Goal: Task Accomplishment & Management: Complete application form

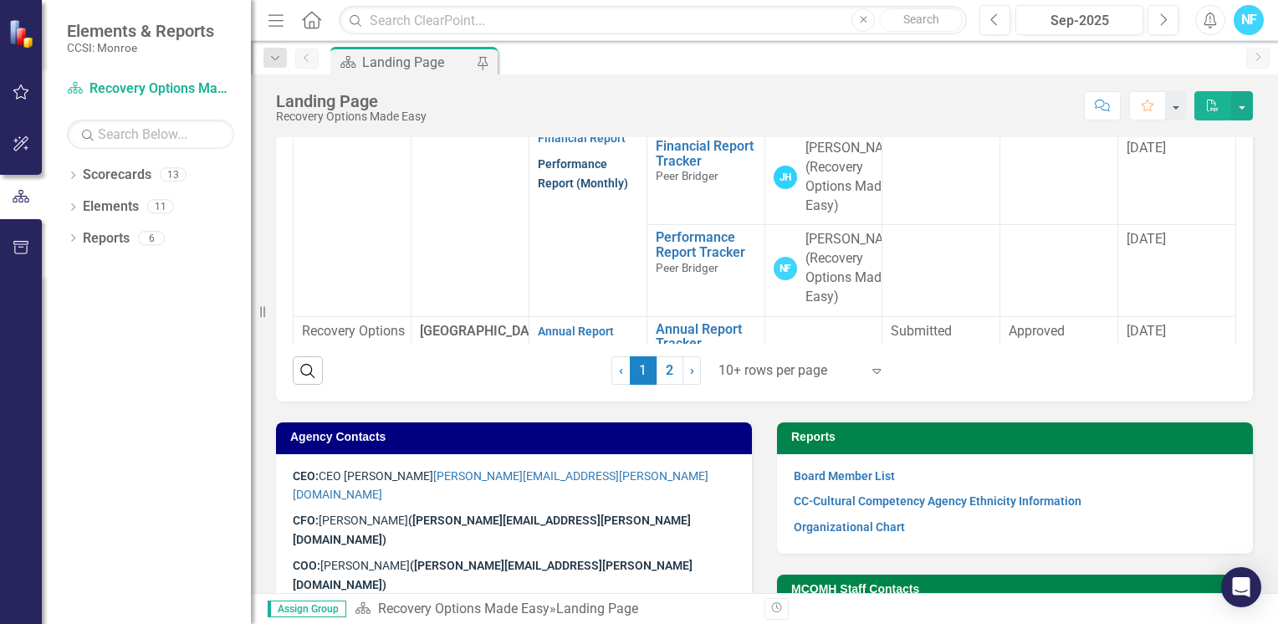
scroll to position [84, 0]
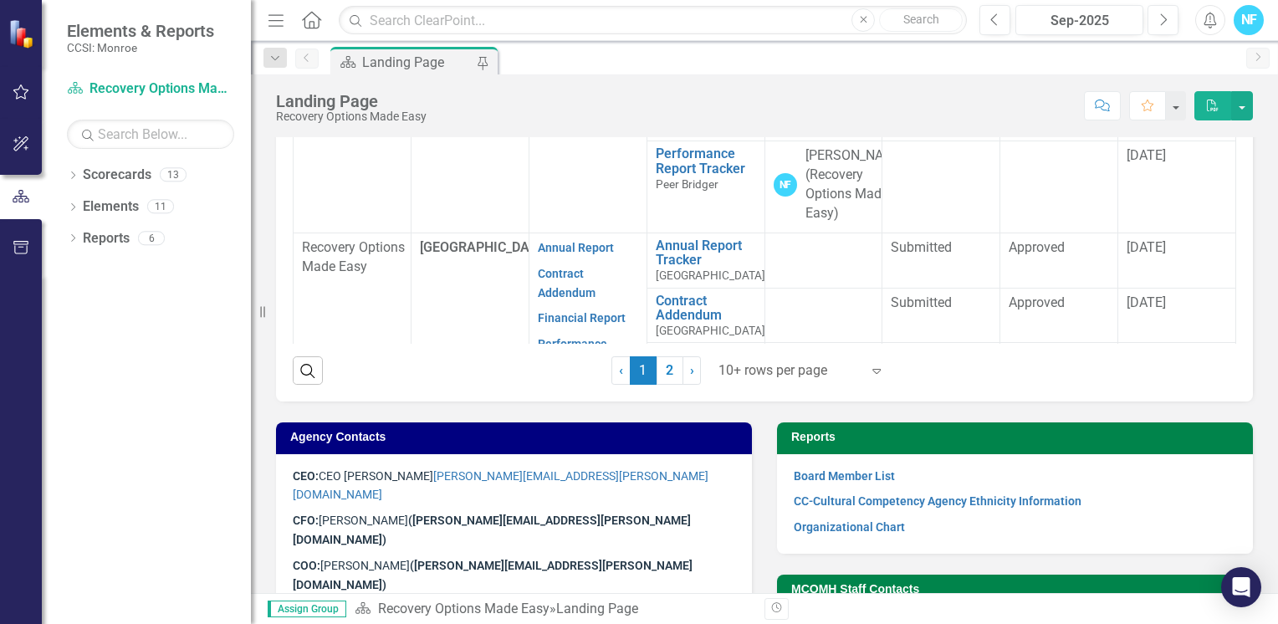
click at [556, 106] on link "Performance Report (Monthly)" at bounding box center [583, 90] width 90 height 33
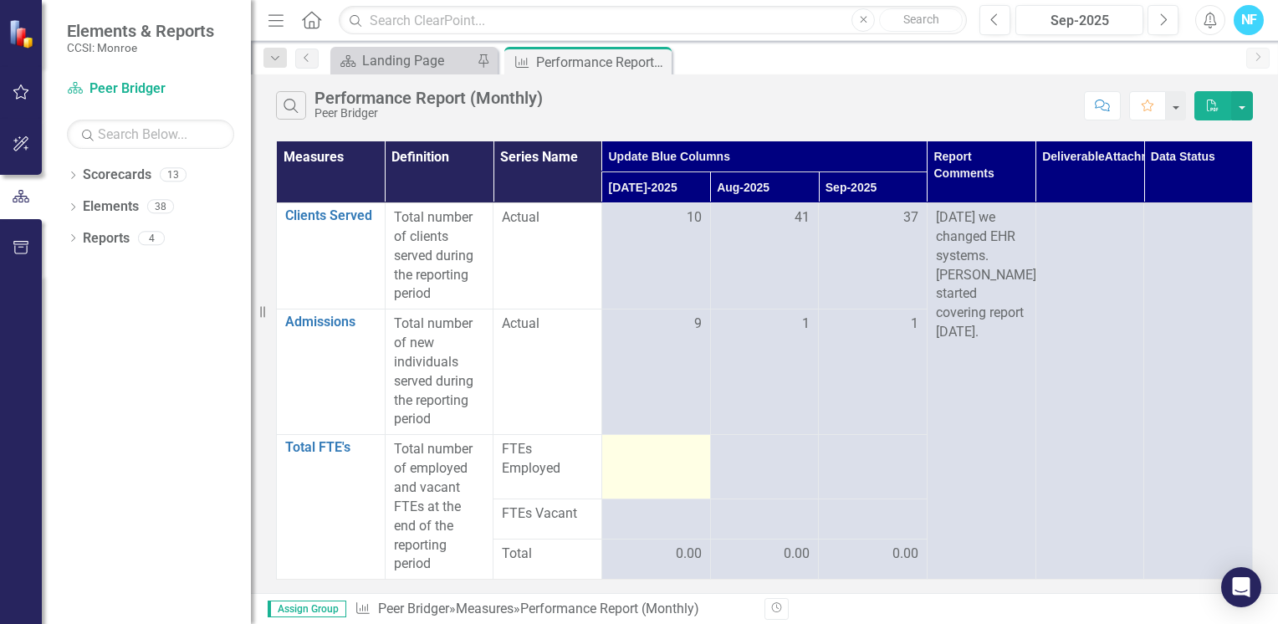
click at [680, 455] on div at bounding box center [655, 450] width 91 height 20
click at [668, 455] on div at bounding box center [655, 450] width 91 height 20
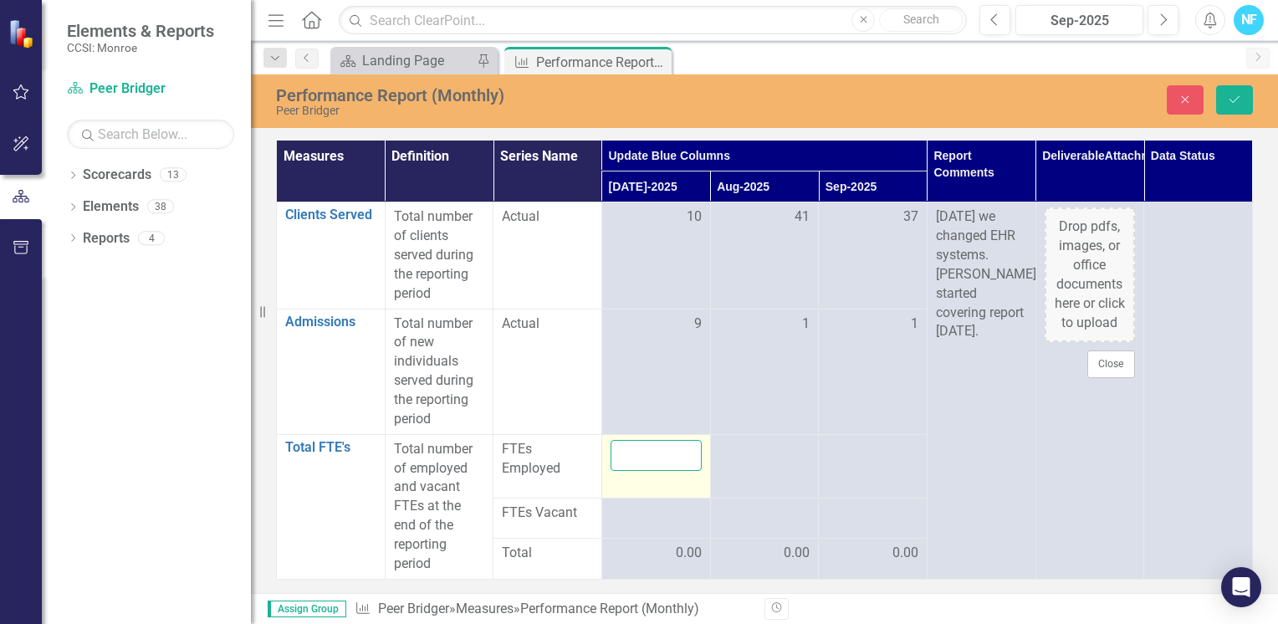
click at [655, 450] on input "number" at bounding box center [655, 455] width 91 height 31
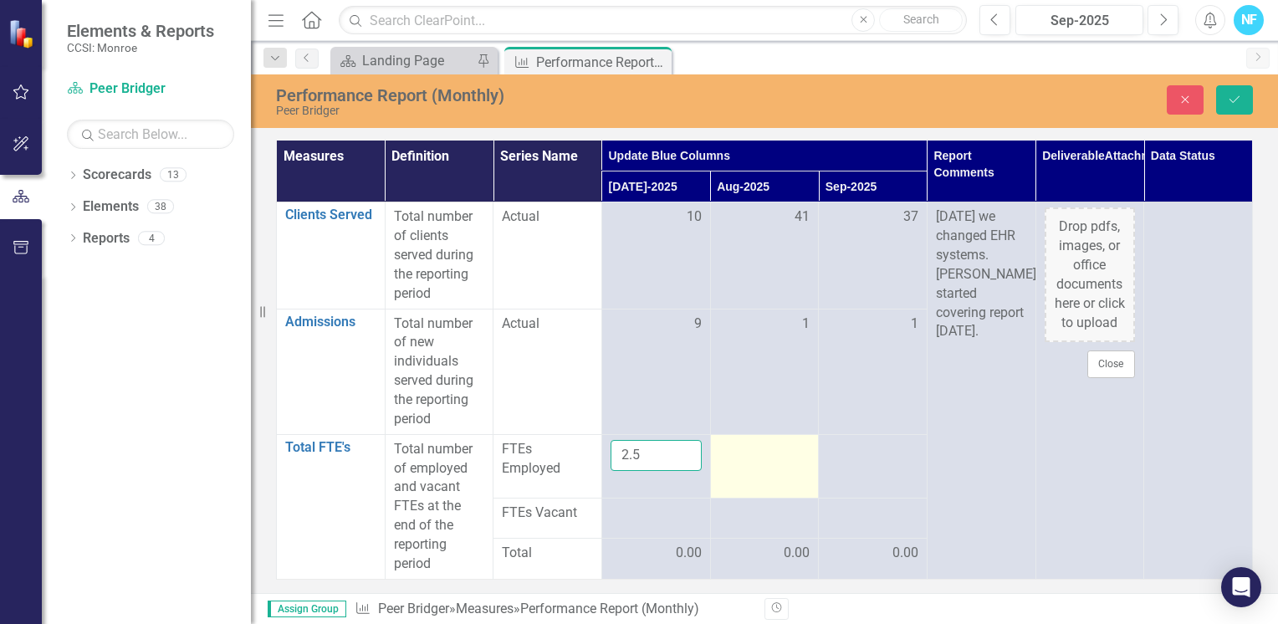
type input "2.5"
click at [743, 448] on div at bounding box center [764, 450] width 91 height 20
click at [743, 447] on input "number" at bounding box center [764, 455] width 91 height 31
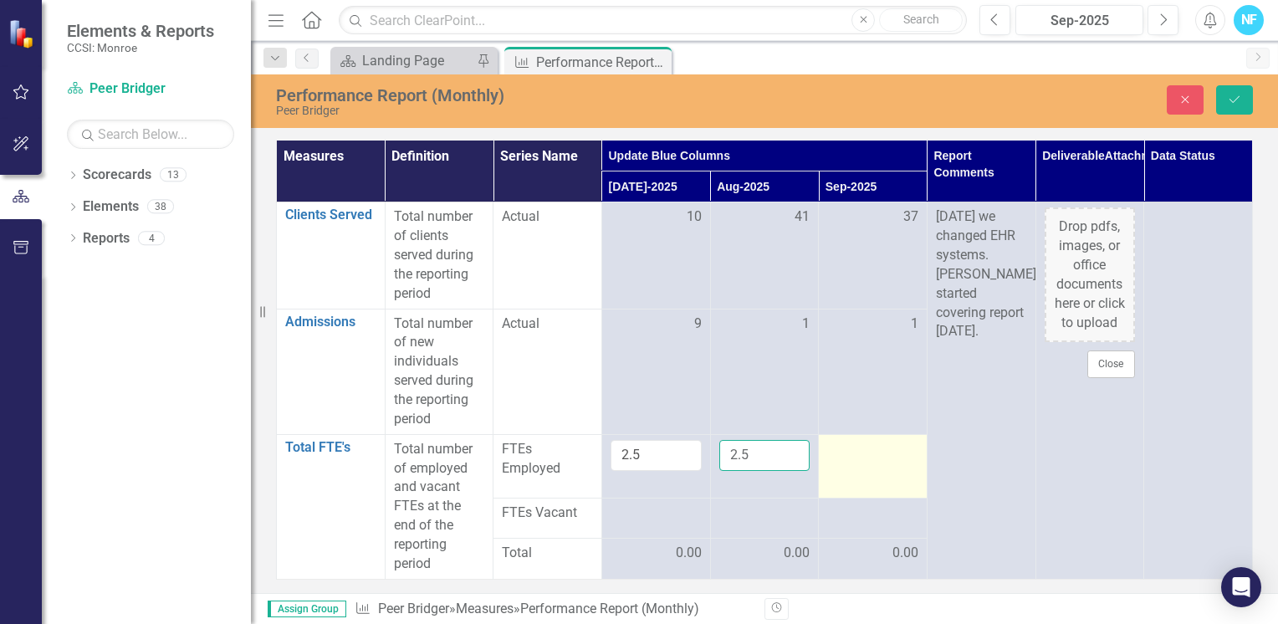
type input "2.5"
click at [896, 453] on div at bounding box center [872, 450] width 91 height 20
click at [896, 453] on input "1" at bounding box center [872, 455] width 91 height 31
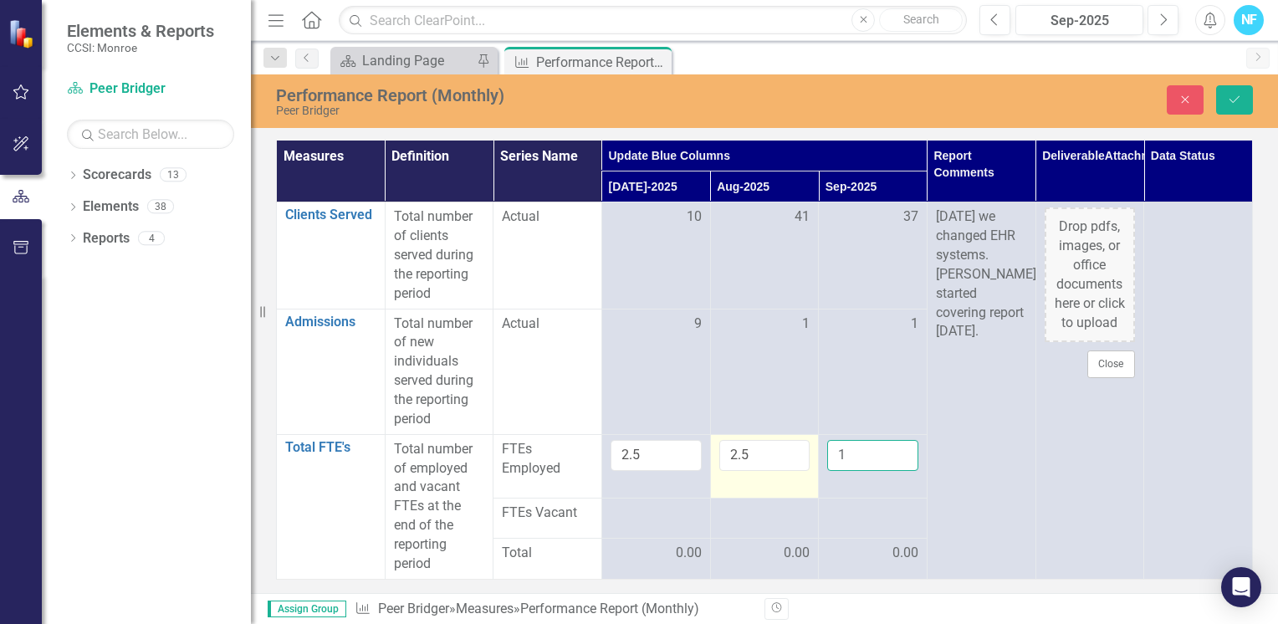
drag, startPoint x: 854, startPoint y: 452, endPoint x: 787, endPoint y: 450, distance: 66.9
click at [789, 450] on tr "Total FTE's Link Open Element Total number of employed and vacant FTEs at the e…" at bounding box center [765, 466] width 976 height 64
type input "2.5"
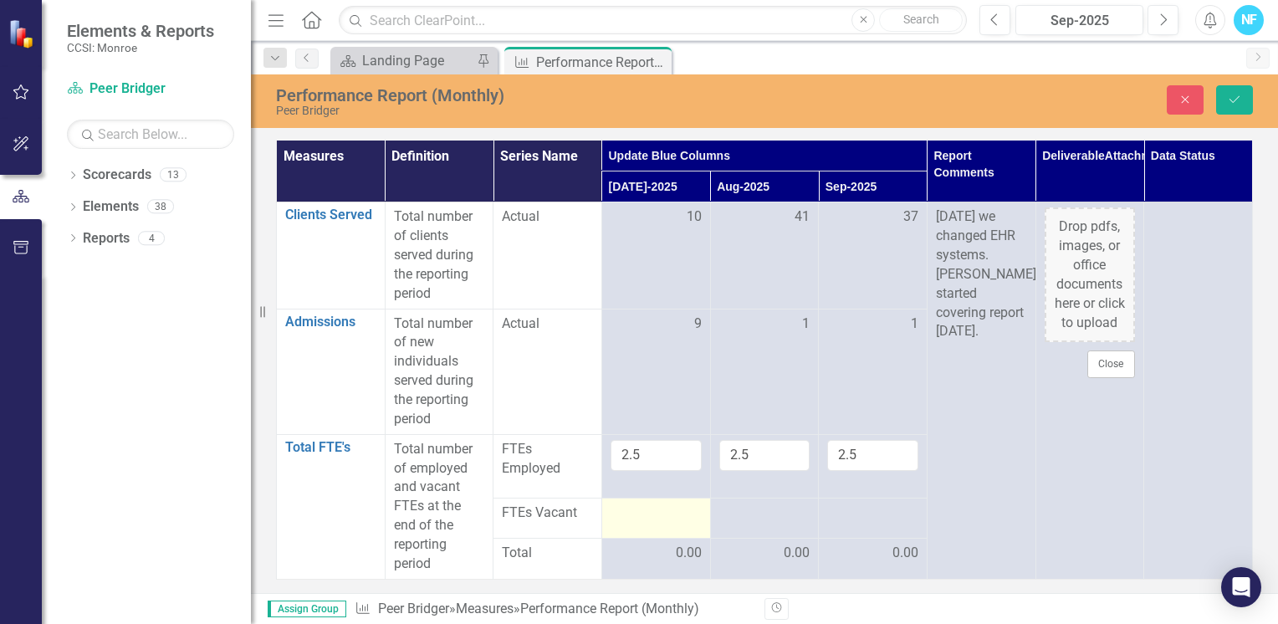
click at [623, 516] on div at bounding box center [655, 513] width 91 height 20
click at [629, 514] on input "number" at bounding box center [655, 513] width 91 height 31
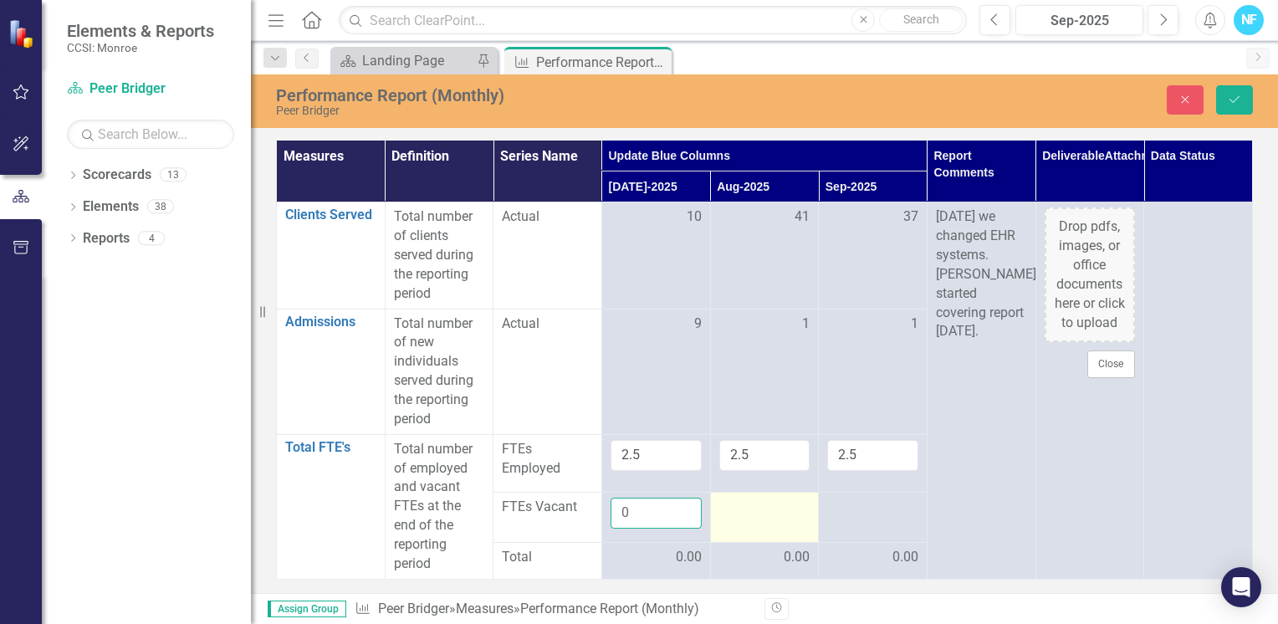
type input "0"
click at [747, 512] on div at bounding box center [764, 508] width 91 height 20
click at [747, 512] on input "number" at bounding box center [764, 513] width 91 height 31
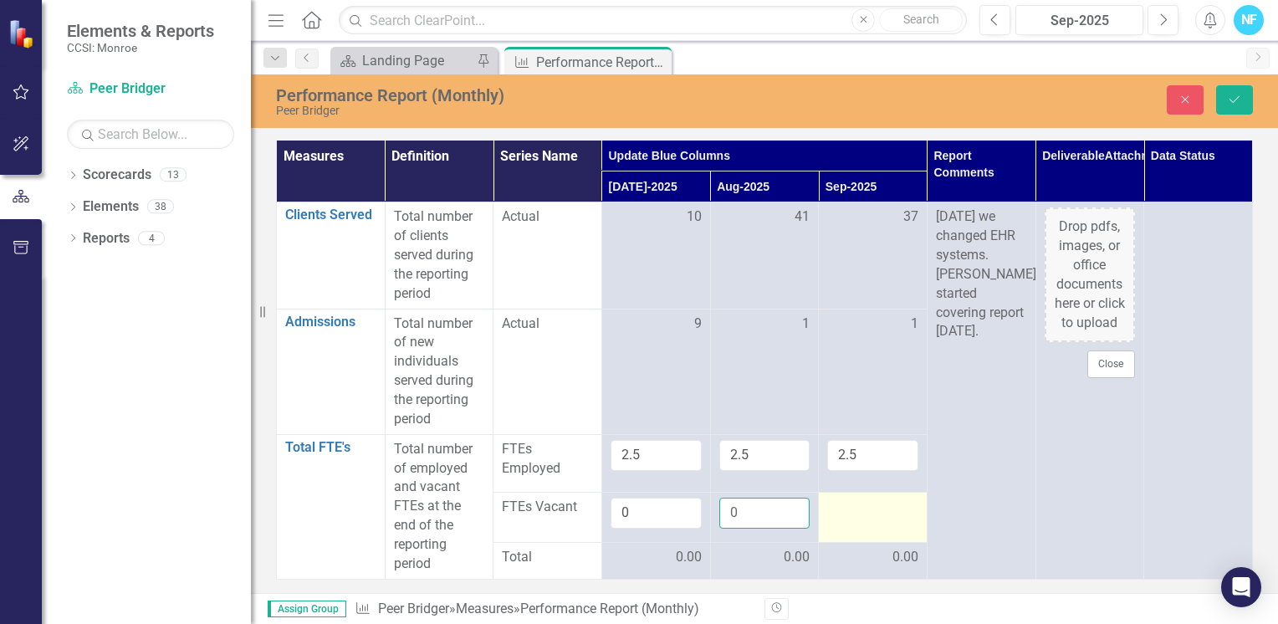
type input "0"
click at [856, 517] on div at bounding box center [872, 508] width 91 height 20
click at [856, 517] on input "number" at bounding box center [872, 513] width 91 height 31
type input "0"
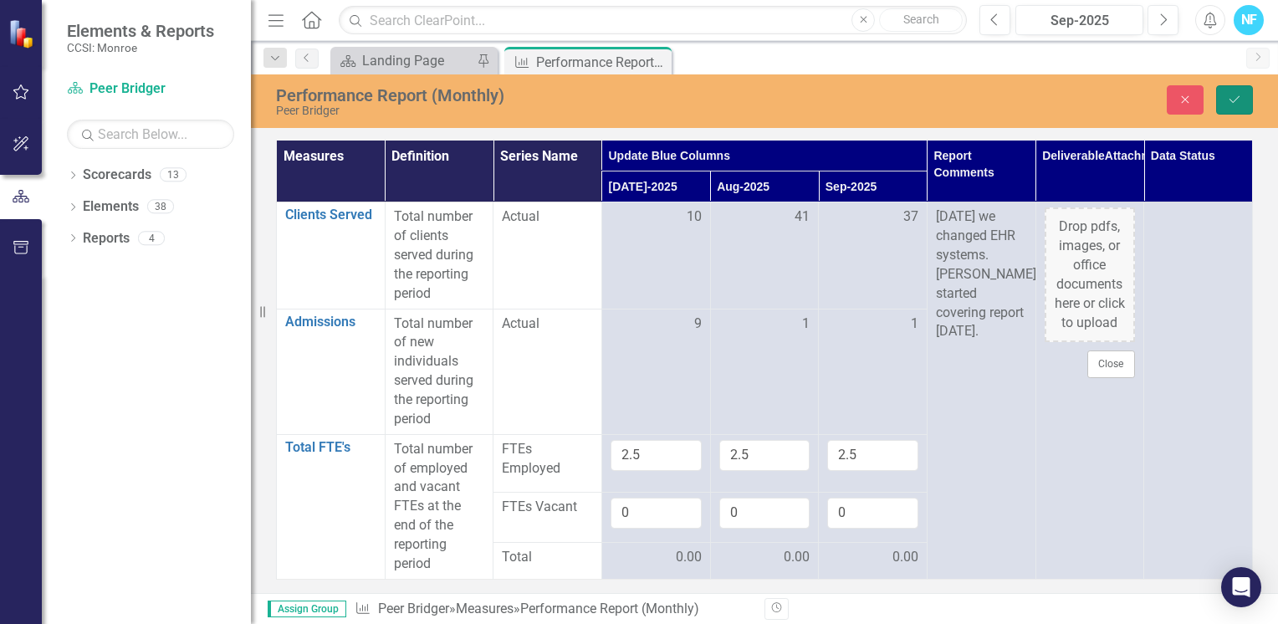
click at [1238, 92] on button "Save" at bounding box center [1234, 99] width 37 height 29
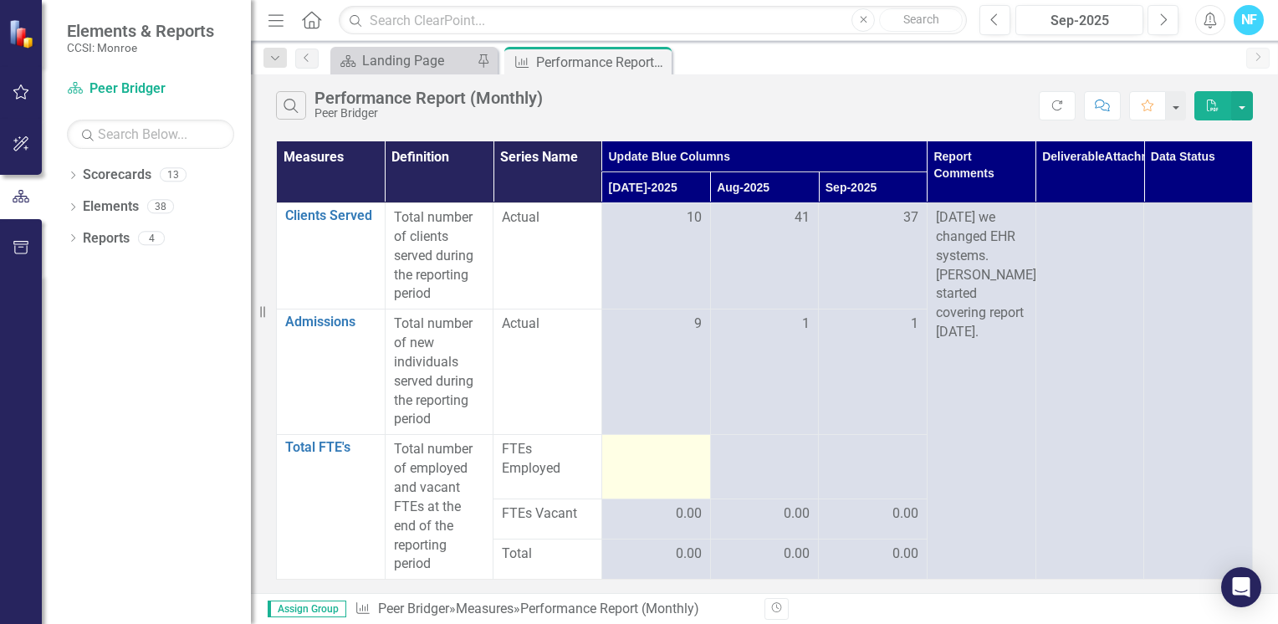
click at [662, 459] on td at bounding box center [655, 467] width 109 height 64
click at [669, 457] on div at bounding box center [655, 450] width 91 height 20
click at [669, 452] on div at bounding box center [655, 450] width 91 height 20
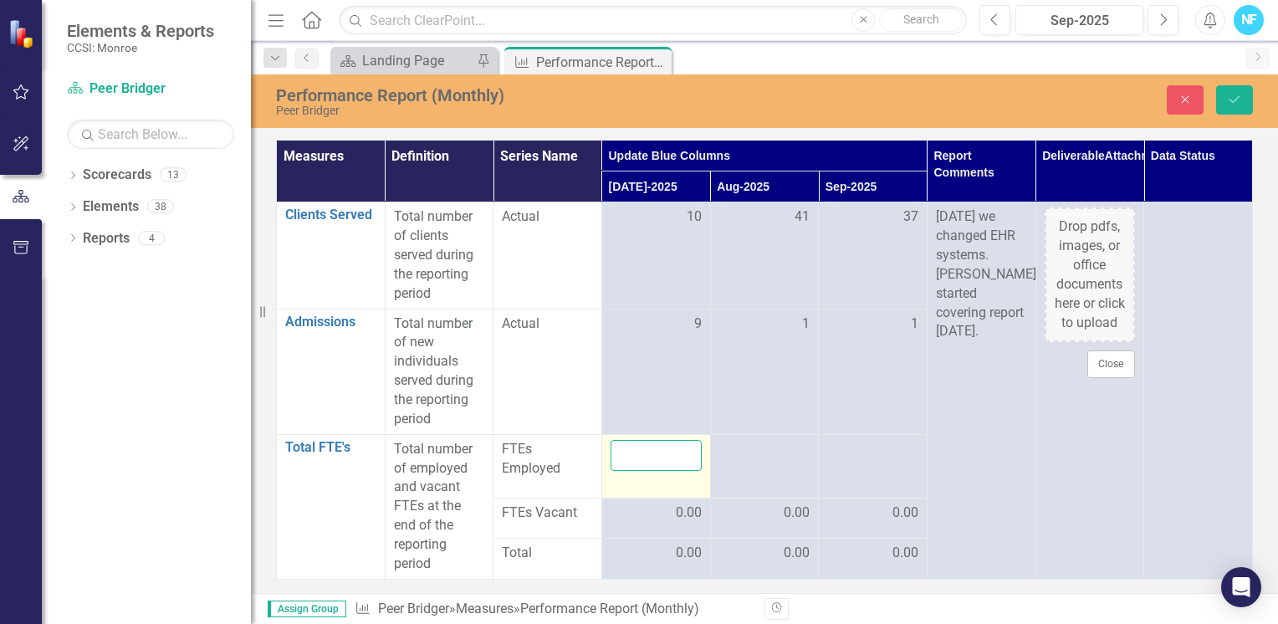
click at [669, 452] on input "number" at bounding box center [655, 455] width 91 height 31
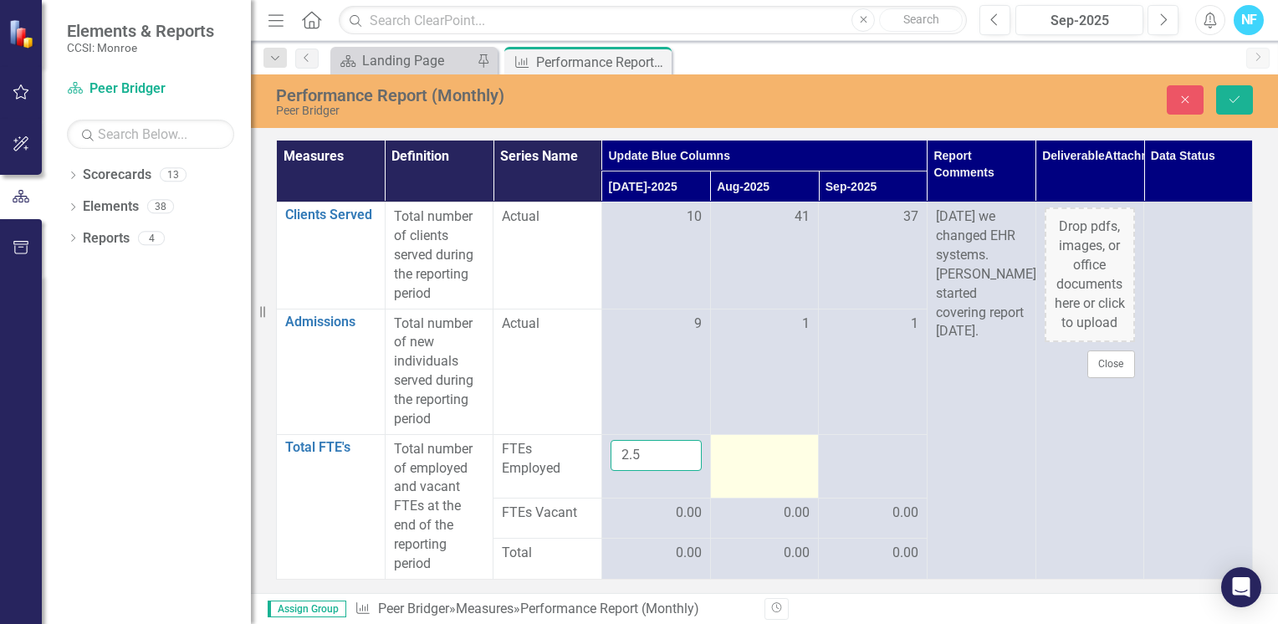
type input "2.5"
click at [753, 454] on div at bounding box center [764, 450] width 91 height 20
click at [753, 453] on input "number" at bounding box center [764, 455] width 91 height 31
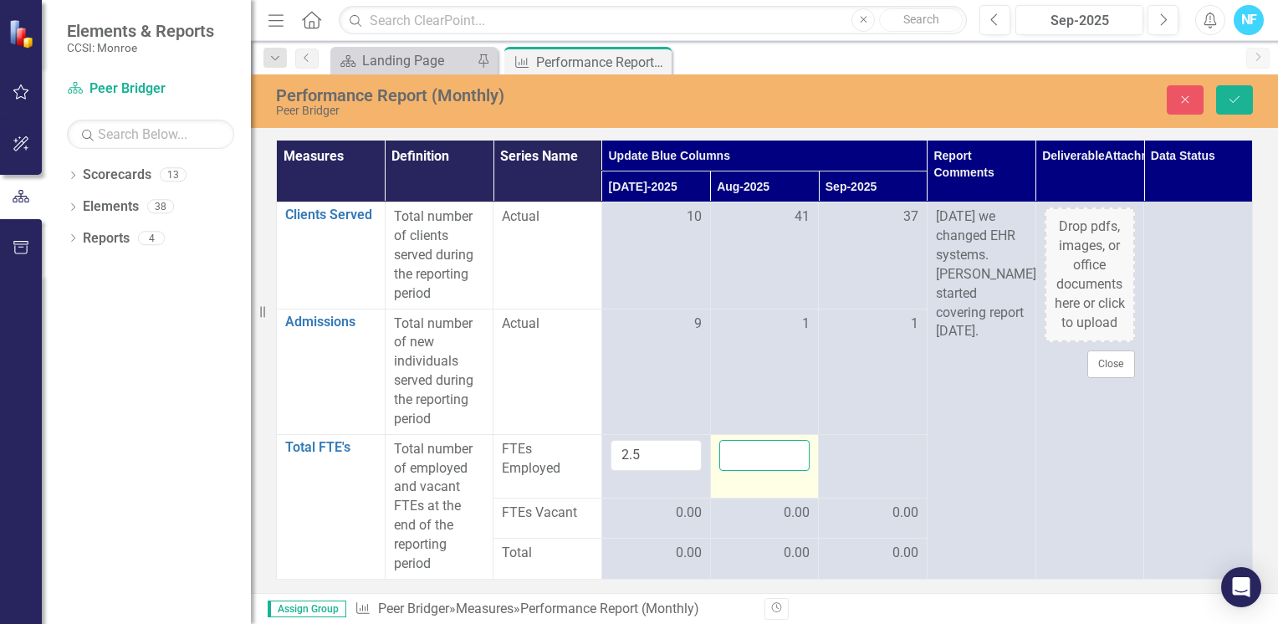
type input "5"
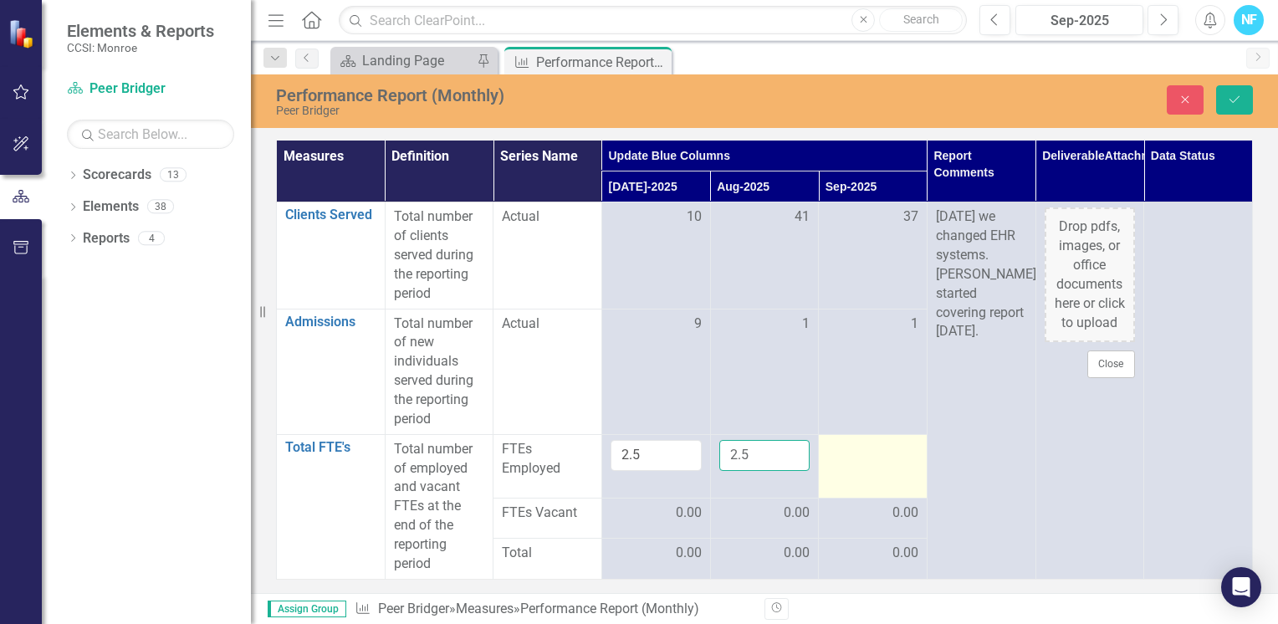
type input "2.5"
click at [856, 459] on td at bounding box center [873, 466] width 109 height 64
click at [856, 457] on input "number" at bounding box center [872, 455] width 91 height 31
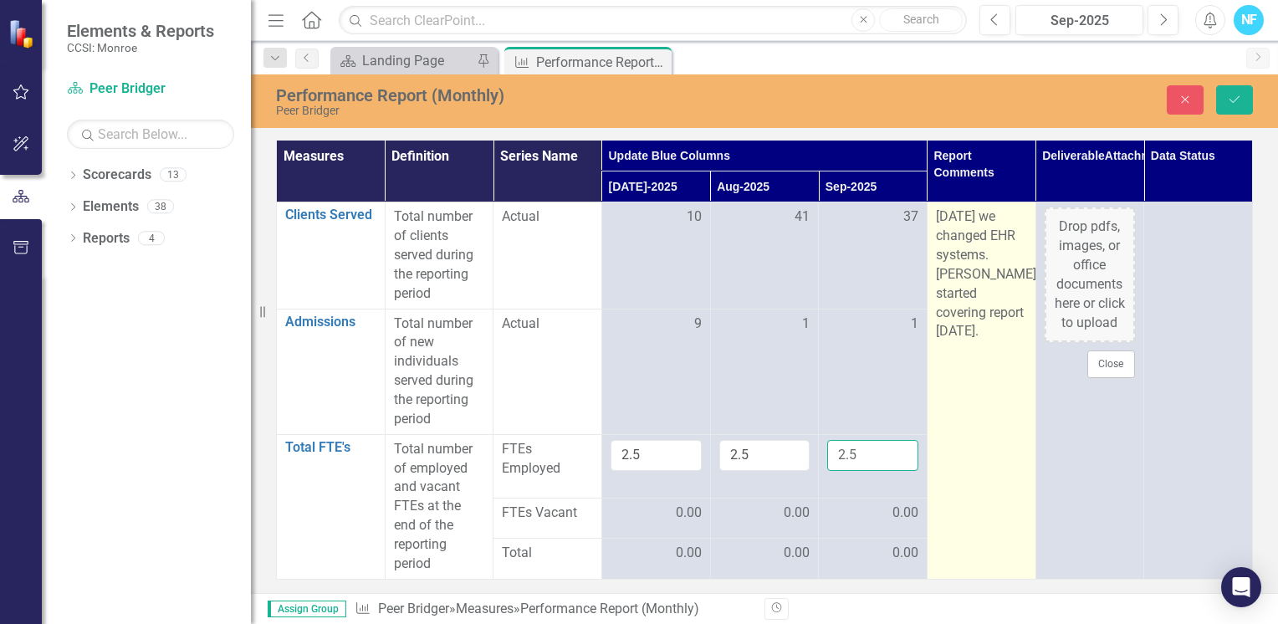
type input "2.5"
click at [1031, 463] on td "[DATE] we changed EHR systems. [PERSON_NAME] started covering report [DATE]." at bounding box center [981, 390] width 109 height 376
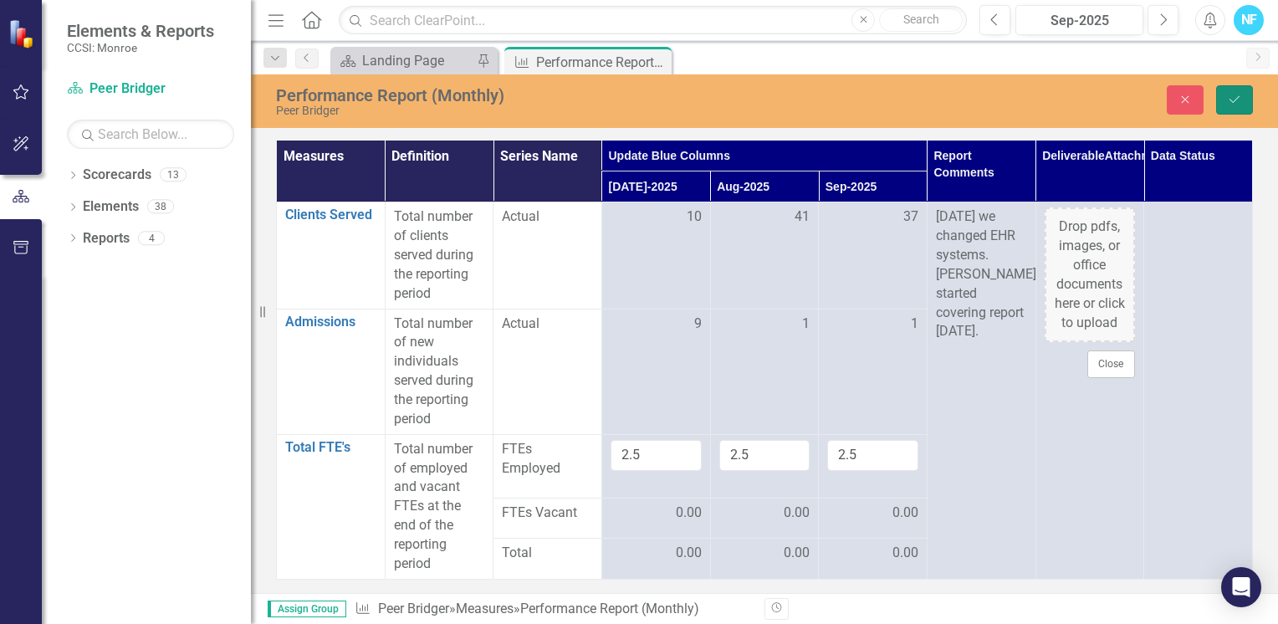
click at [1234, 96] on icon "Save" at bounding box center [1234, 100] width 15 height 12
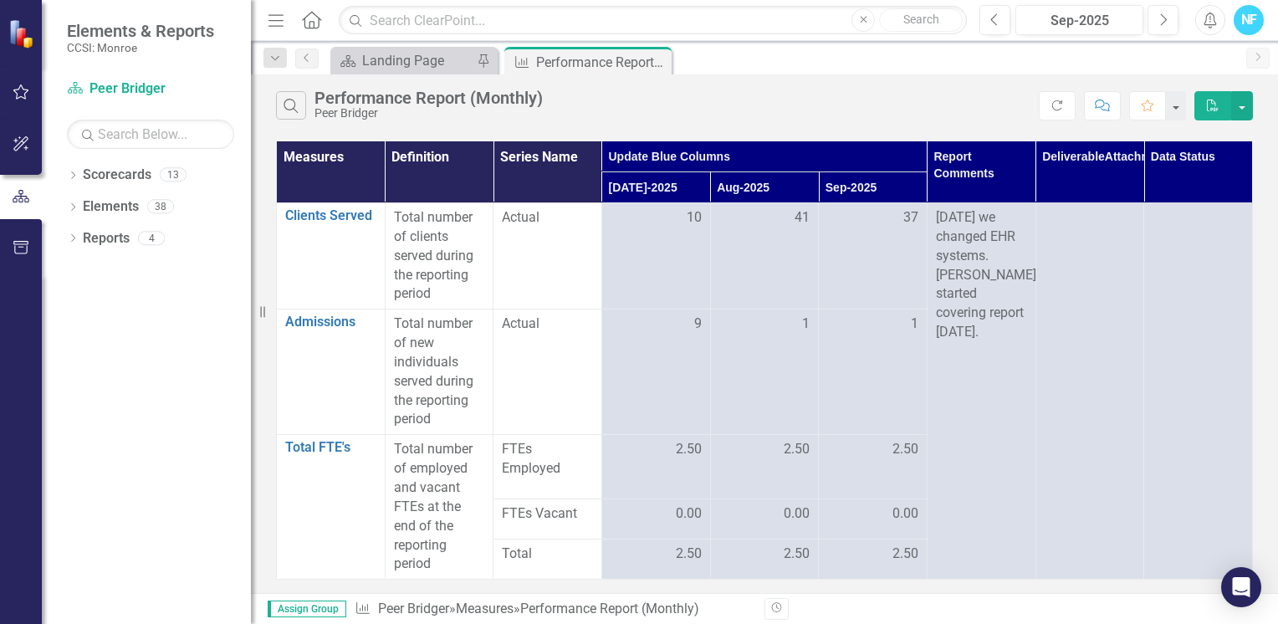
click at [1208, 107] on icon "PDF" at bounding box center [1212, 106] width 15 height 12
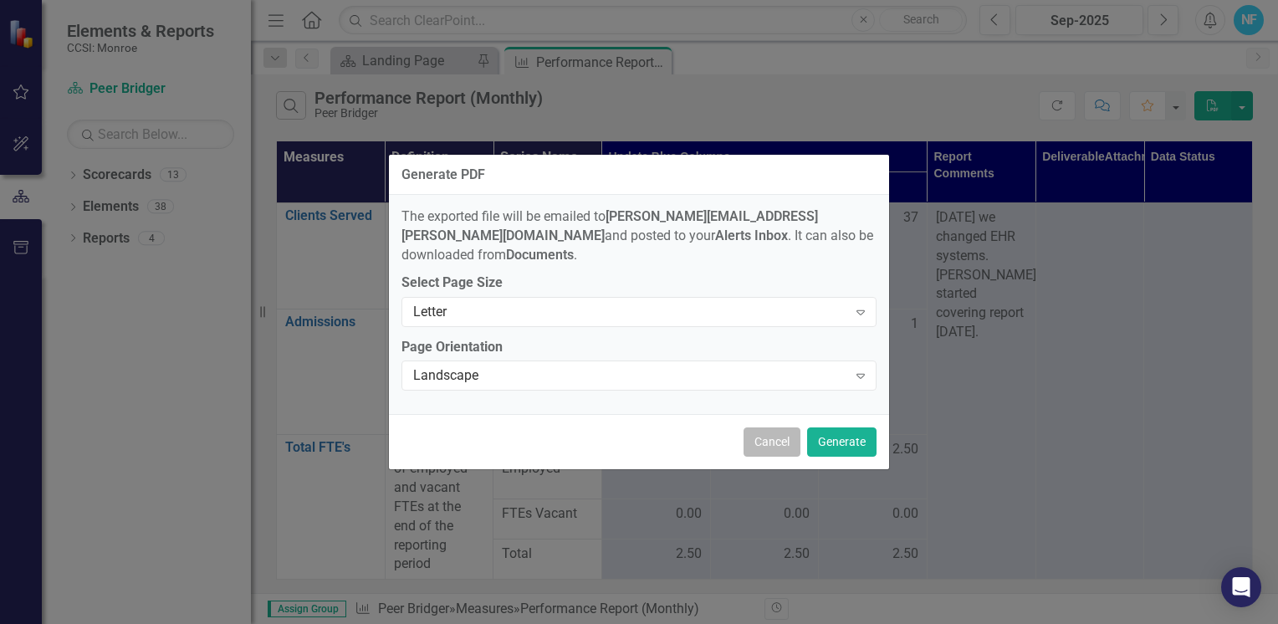
drag, startPoint x: 768, startPoint y: 430, endPoint x: 790, endPoint y: 400, distance: 37.6
click at [769, 430] on button "Cancel" at bounding box center [771, 441] width 57 height 29
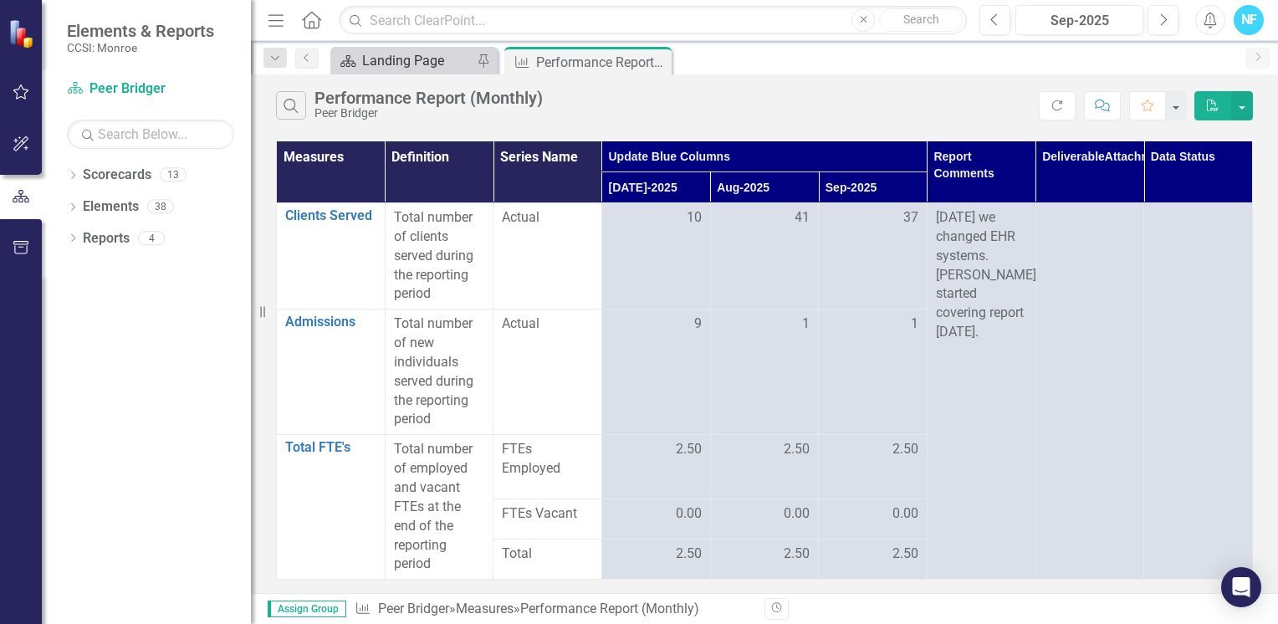
click at [448, 52] on div "Landing Page" at bounding box center [417, 60] width 110 height 21
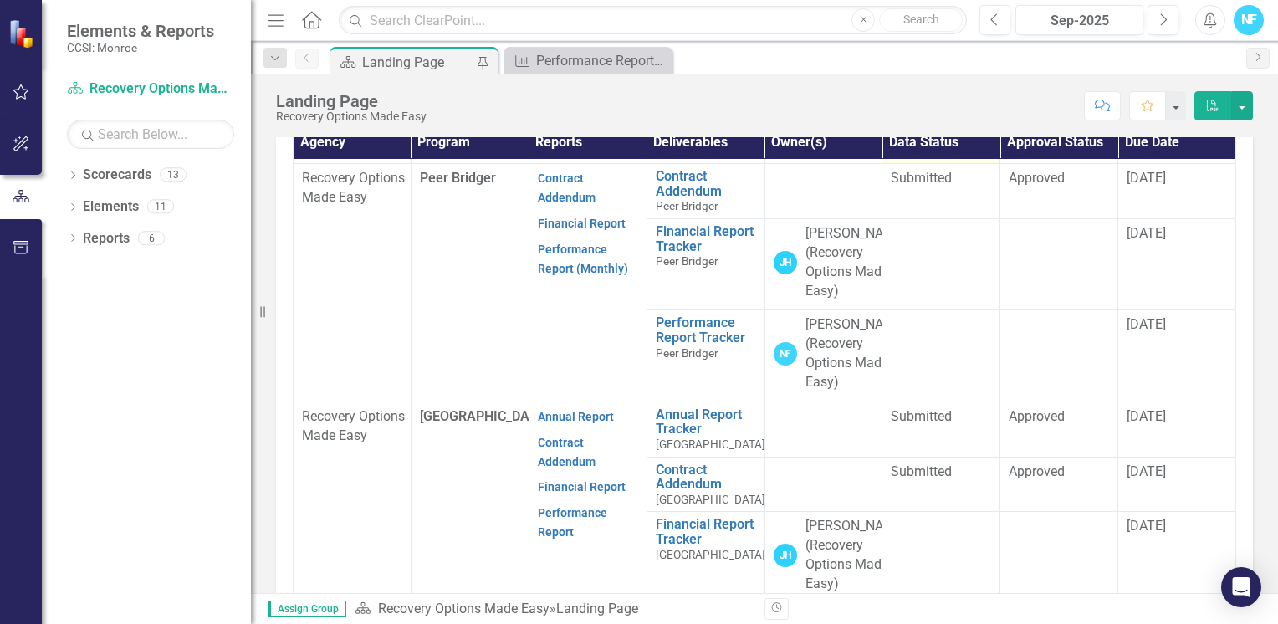
scroll to position [335, 0]
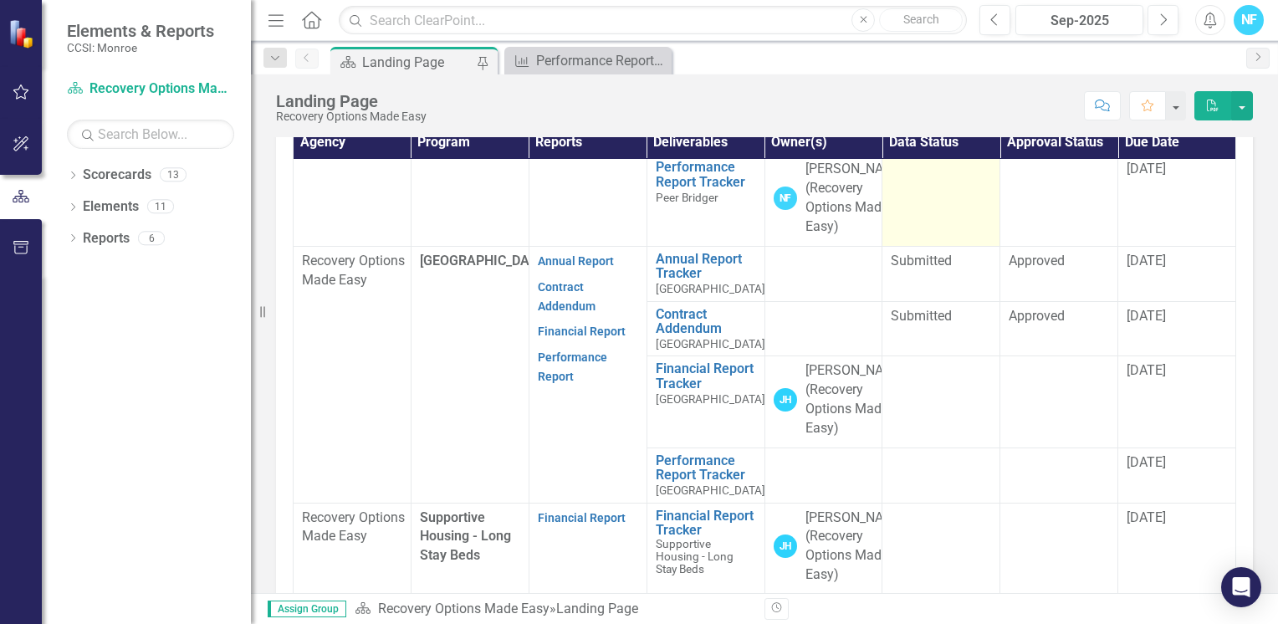
click at [923, 246] on td at bounding box center [941, 200] width 118 height 91
click at [921, 246] on td at bounding box center [941, 200] width 118 height 91
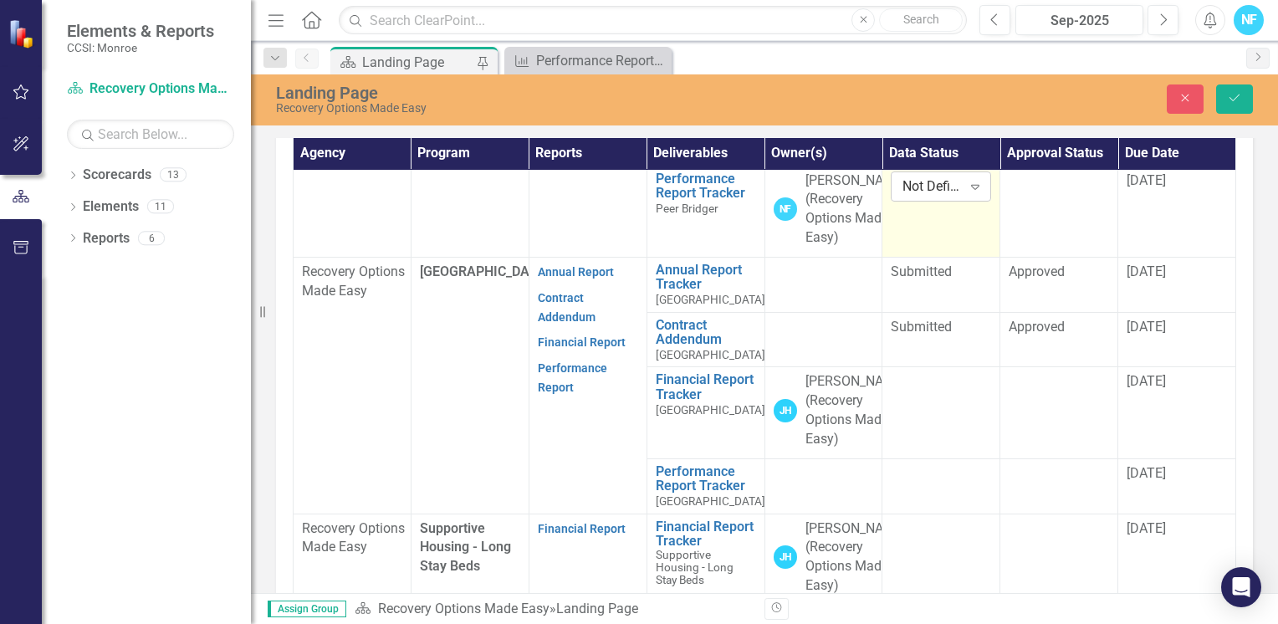
click at [967, 193] on icon "Expand" at bounding box center [975, 186] width 17 height 13
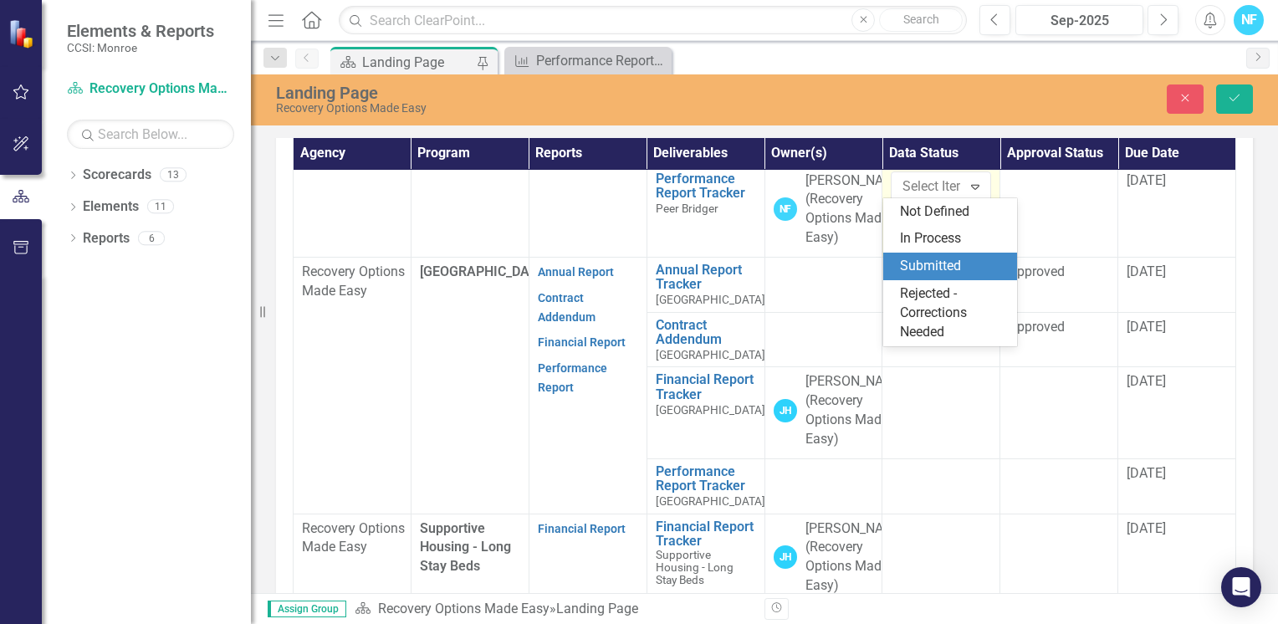
click at [939, 264] on div "Submitted" at bounding box center [953, 266] width 107 height 19
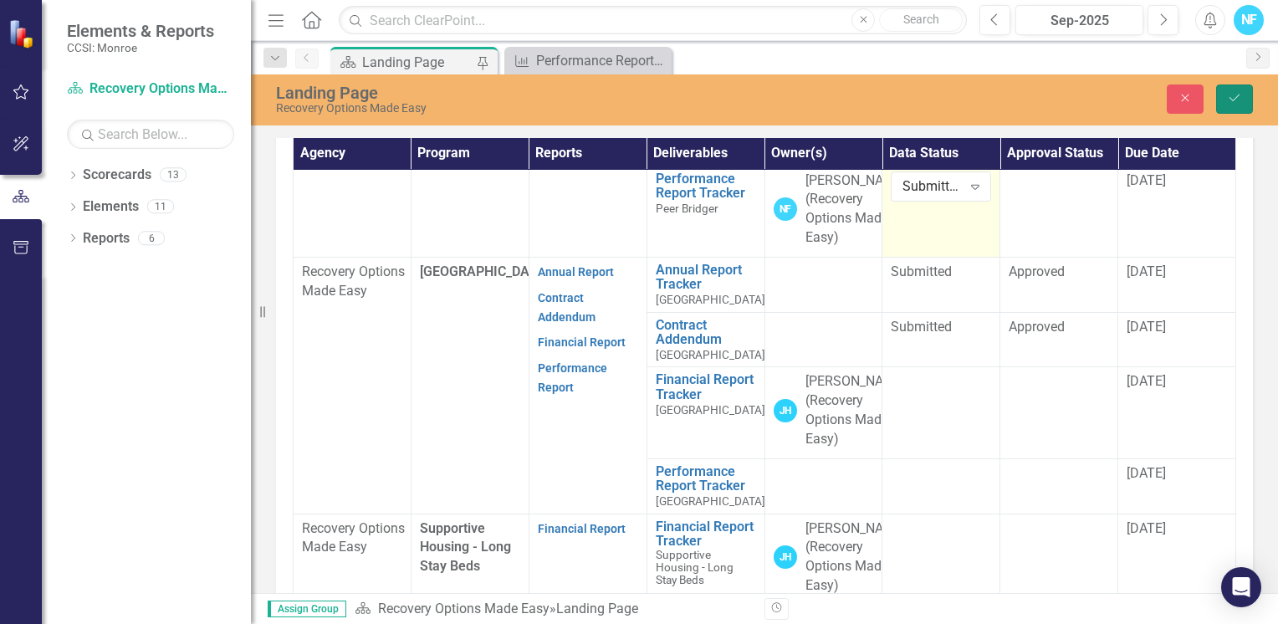
click at [1228, 100] on icon "Save" at bounding box center [1234, 98] width 15 height 12
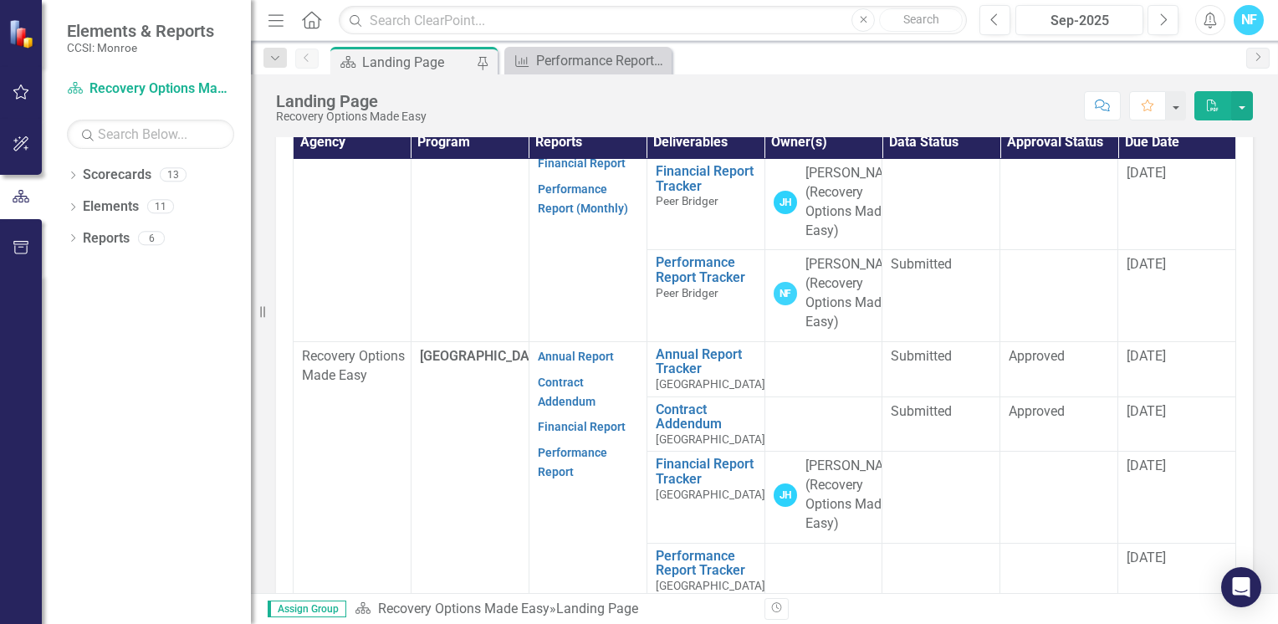
scroll to position [251, 0]
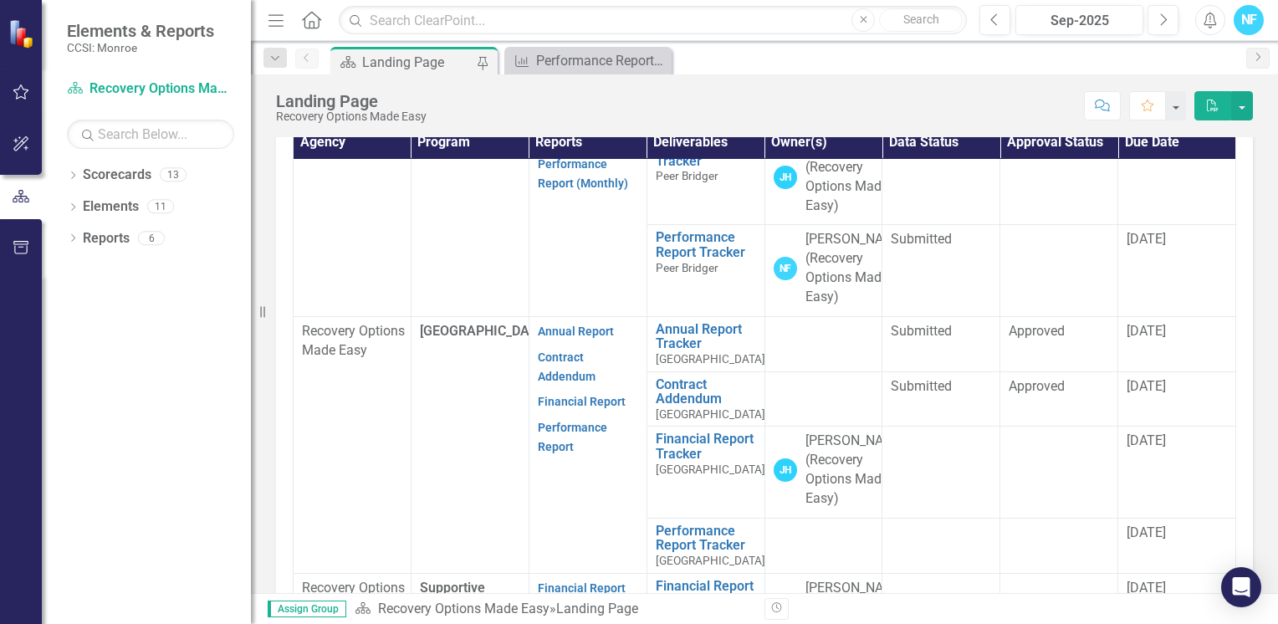
click at [793, 45] on div "Search" at bounding box center [764, 24] width 943 height 41
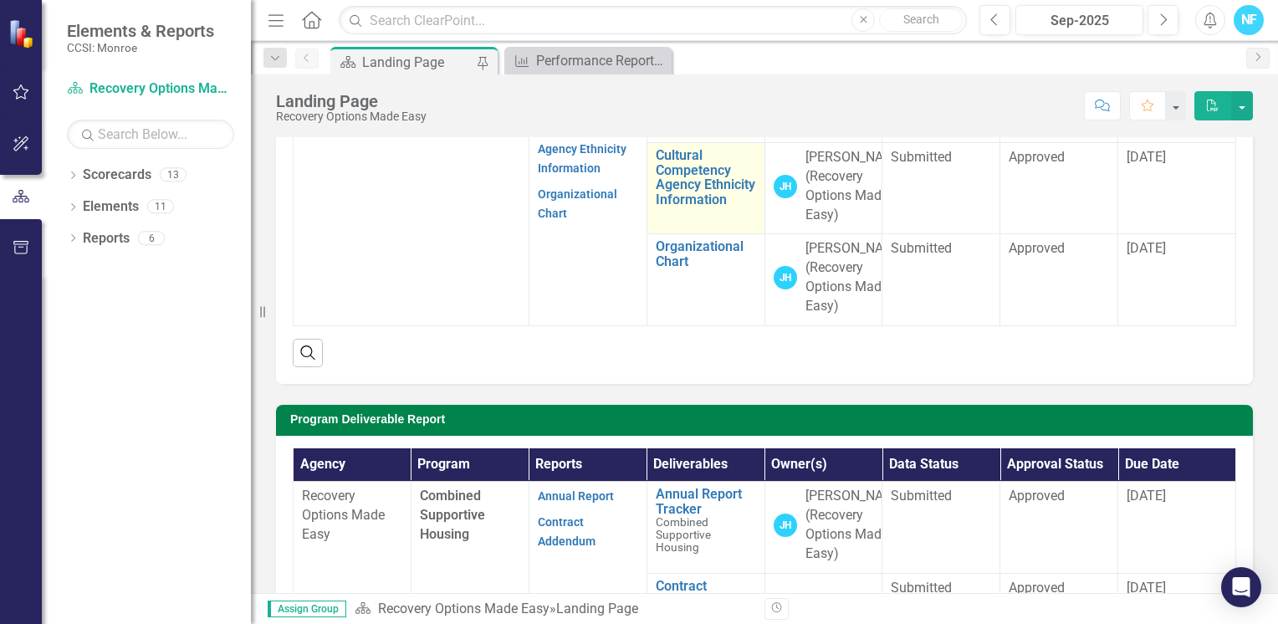
scroll to position [335, 0]
